Goal: Check status: Check status

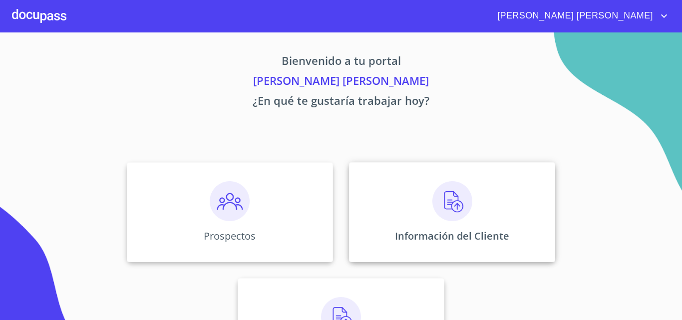
click at [411, 235] on p "Información del Cliente" at bounding box center [452, 235] width 114 height 13
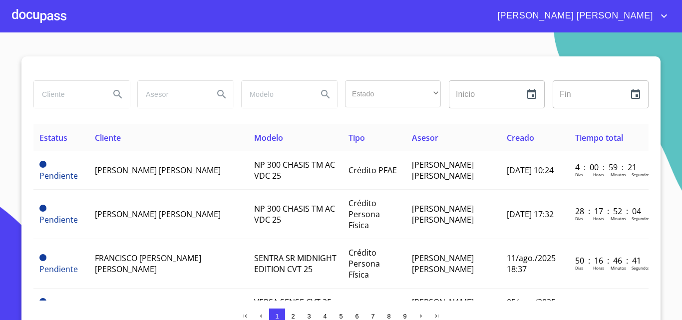
click at [60, 94] on input "search" at bounding box center [68, 94] width 68 height 27
type input "[PERSON_NAME]"
click at [112, 96] on icon "Search" at bounding box center [118, 94] width 12 height 12
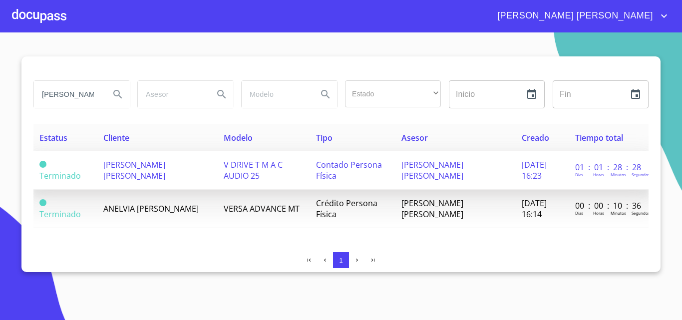
click at [182, 162] on td "[PERSON_NAME] [PERSON_NAME]" at bounding box center [157, 170] width 120 height 38
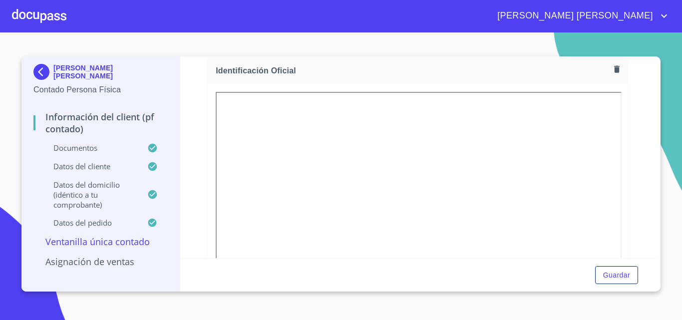
scroll to position [150, 0]
click at [619, 167] on div at bounding box center [418, 220] width 420 height 287
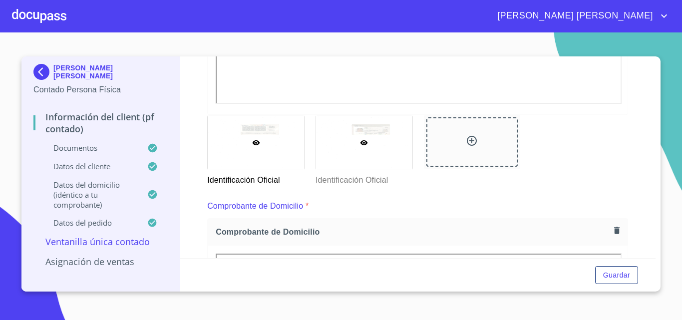
click at [356, 124] on div at bounding box center [364, 142] width 96 height 54
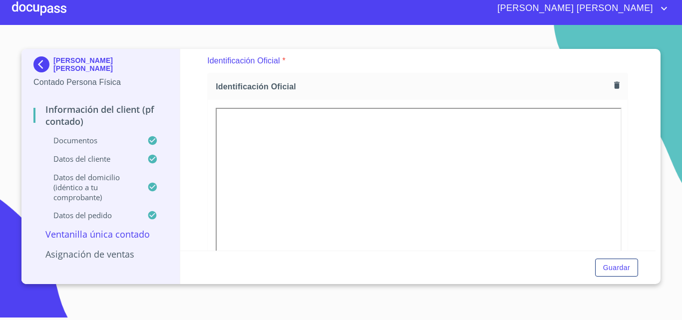
click at [631, 190] on div "Información del Client (PF contado) Documentos Documento de identificación.   *…" at bounding box center [418, 150] width 476 height 202
click at [628, 175] on div "Información del Client (PF contado) Documentos Documento de identificación.   *…" at bounding box center [418, 150] width 476 height 202
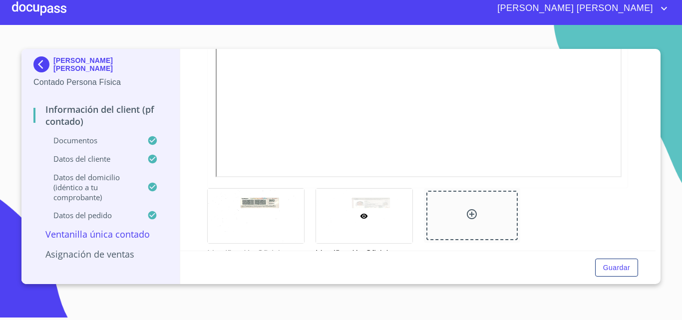
scroll to position [319, 0]
click at [268, 198] on div at bounding box center [256, 215] width 96 height 54
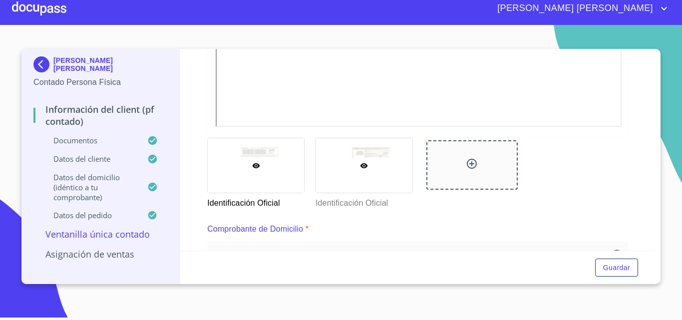
click at [379, 159] on div at bounding box center [364, 165] width 96 height 54
